Goal: Ask a question

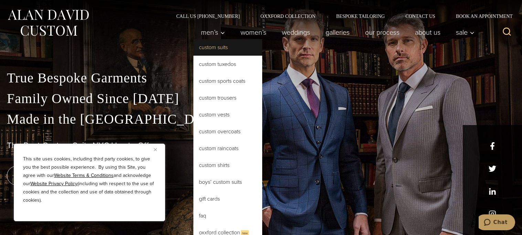
click at [220, 49] on link "Custom Suits" at bounding box center [227, 47] width 69 height 17
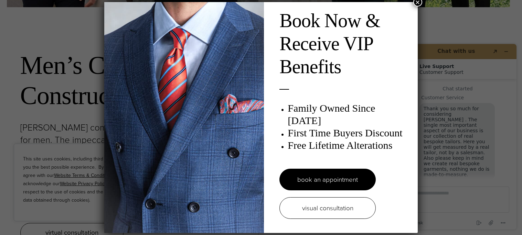
click at [419, 2] on button "×" at bounding box center [417, 2] width 9 height 9
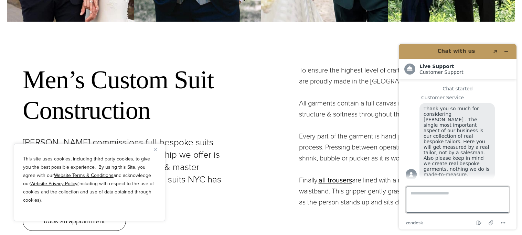
click at [458, 201] on textarea "Type a message here..." at bounding box center [457, 200] width 103 height 26
type textarea "*******"
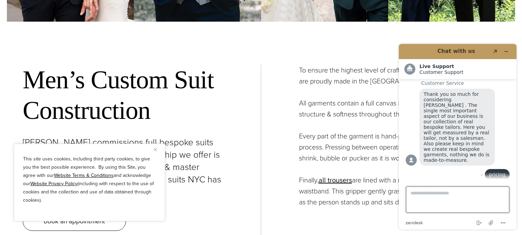
scroll to position [23, 0]
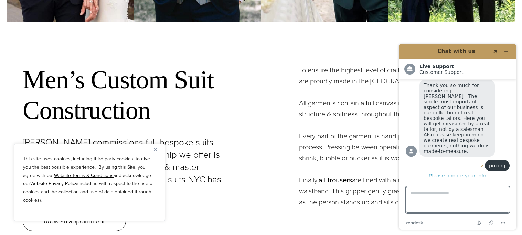
click at [447, 173] on button "Please update your info" at bounding box center [457, 176] width 104 height 6
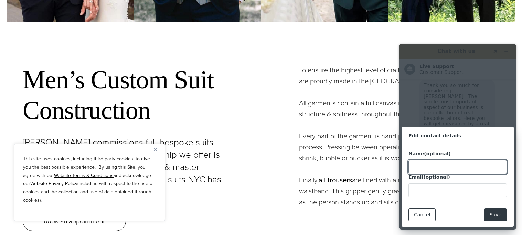
scroll to position [47, 0]
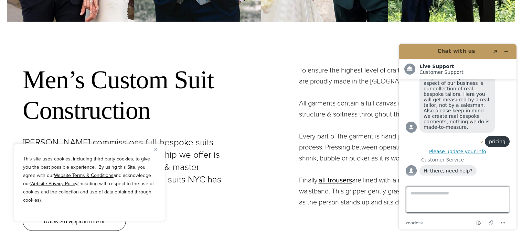
click at [460, 197] on textarea "Type a message here..." at bounding box center [457, 200] width 103 height 26
type textarea "*"
type textarea "***"
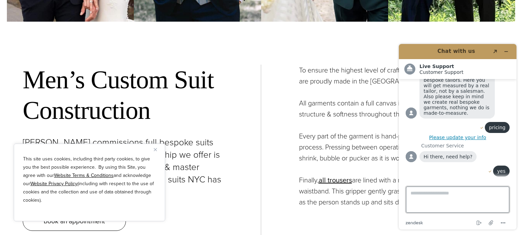
click at [475, 195] on textarea "Type a message here..." at bounding box center [457, 200] width 103 height 26
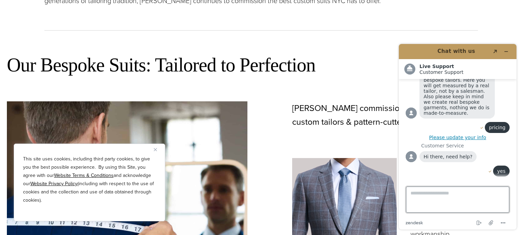
scroll to position [0, 0]
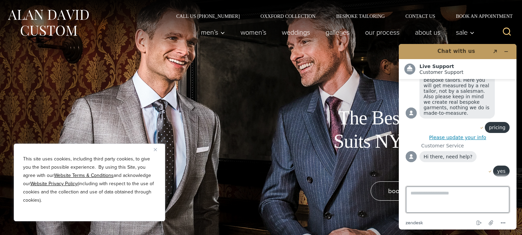
click at [479, 197] on textarea "Type a message here..." at bounding box center [457, 200] width 103 height 26
click at [454, 180] on div "Queue position: 1" at bounding box center [457, 183] width 104 height 6
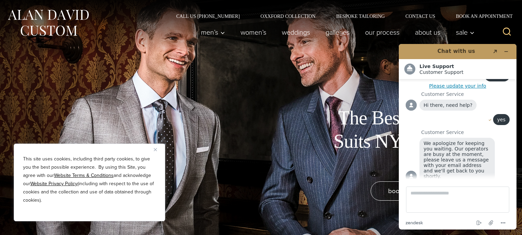
click at [478, 130] on div "Customer Service We apologize for keeping you waiting. Our operators are busy a…" at bounding box center [457, 157] width 104 height 54
click at [506, 53] on icon "Minimize widget" at bounding box center [506, 51] width 5 height 5
